Goal: Navigation & Orientation: Go to known website

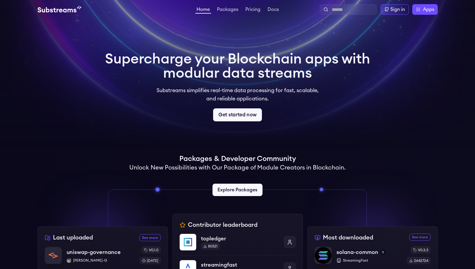
click at [253, 114] on link "Get started now" at bounding box center [237, 115] width 49 height 13
click at [405, 12] on div "Sign in" at bounding box center [394, 9] width 28 height 11
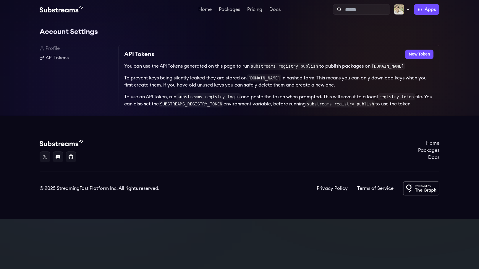
click at [38, 51] on div "Account Settings Profile API Tokens API Tokens New Token You can use the API To…" at bounding box center [239, 67] width 479 height 97
click at [232, 12] on link "Packages" at bounding box center [230, 10] width 24 height 6
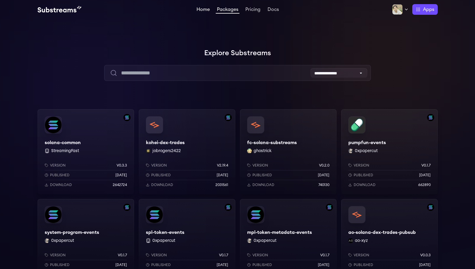
click at [202, 12] on link "Home" at bounding box center [203, 10] width 16 height 6
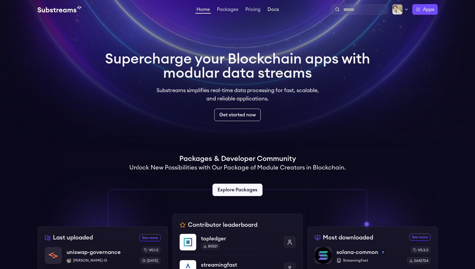
click at [271, 9] on link "Docs" at bounding box center [273, 10] width 14 height 6
